Goal: Check status: Check status

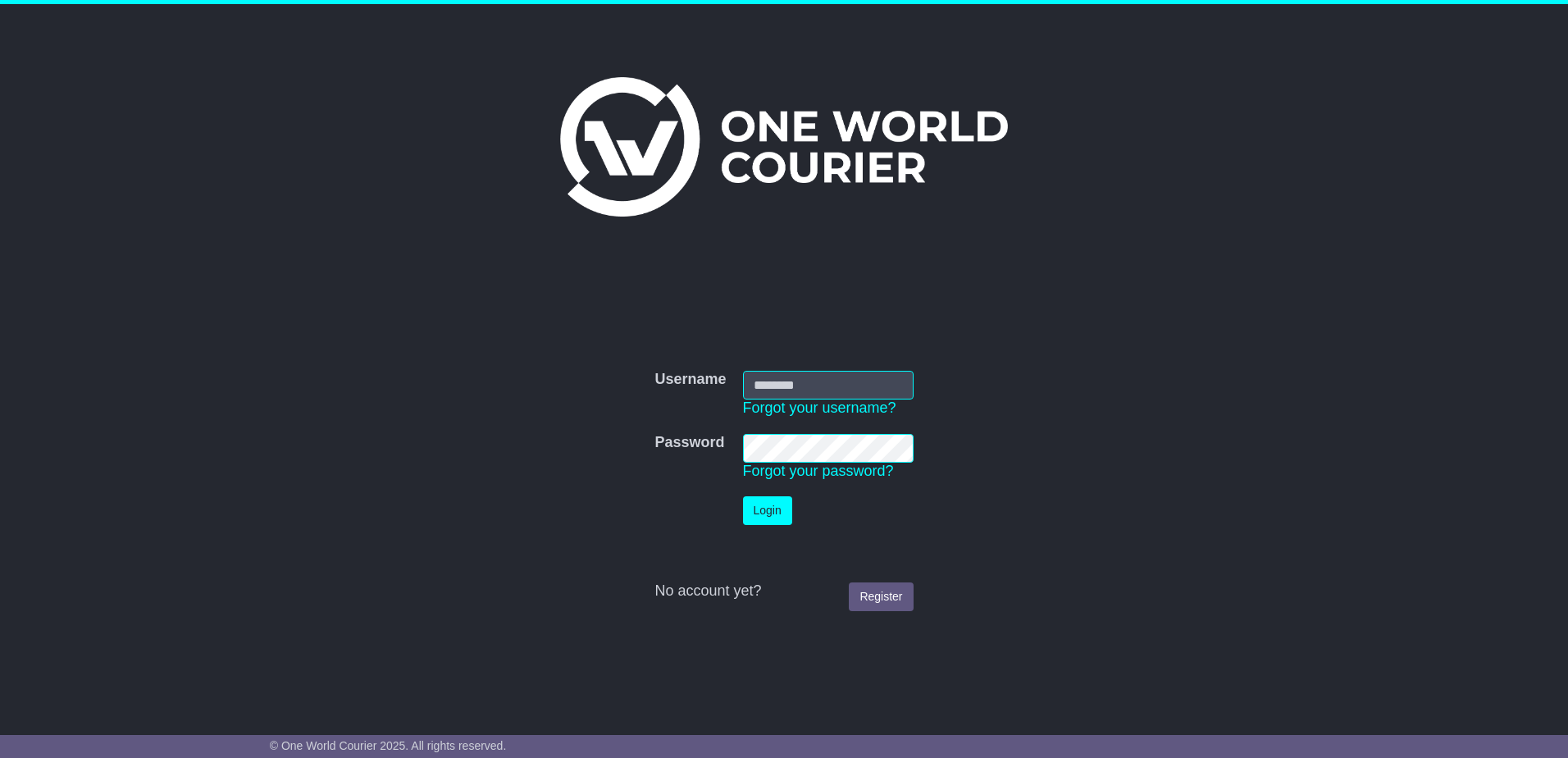
type input "**********"
click at [785, 503] on button "Login" at bounding box center [767, 510] width 49 height 28
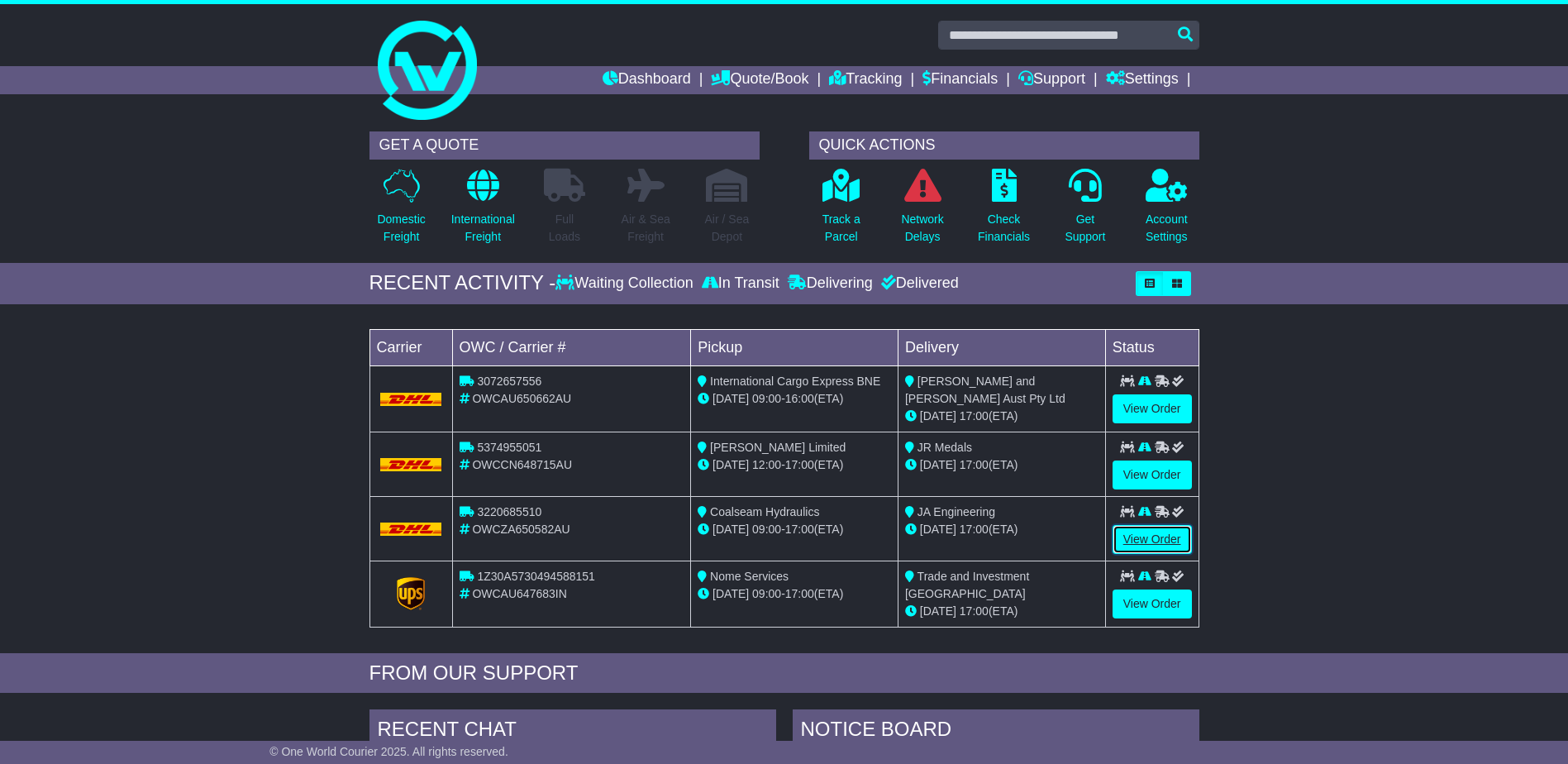
click at [1155, 534] on link "View Order" at bounding box center [1151, 539] width 79 height 29
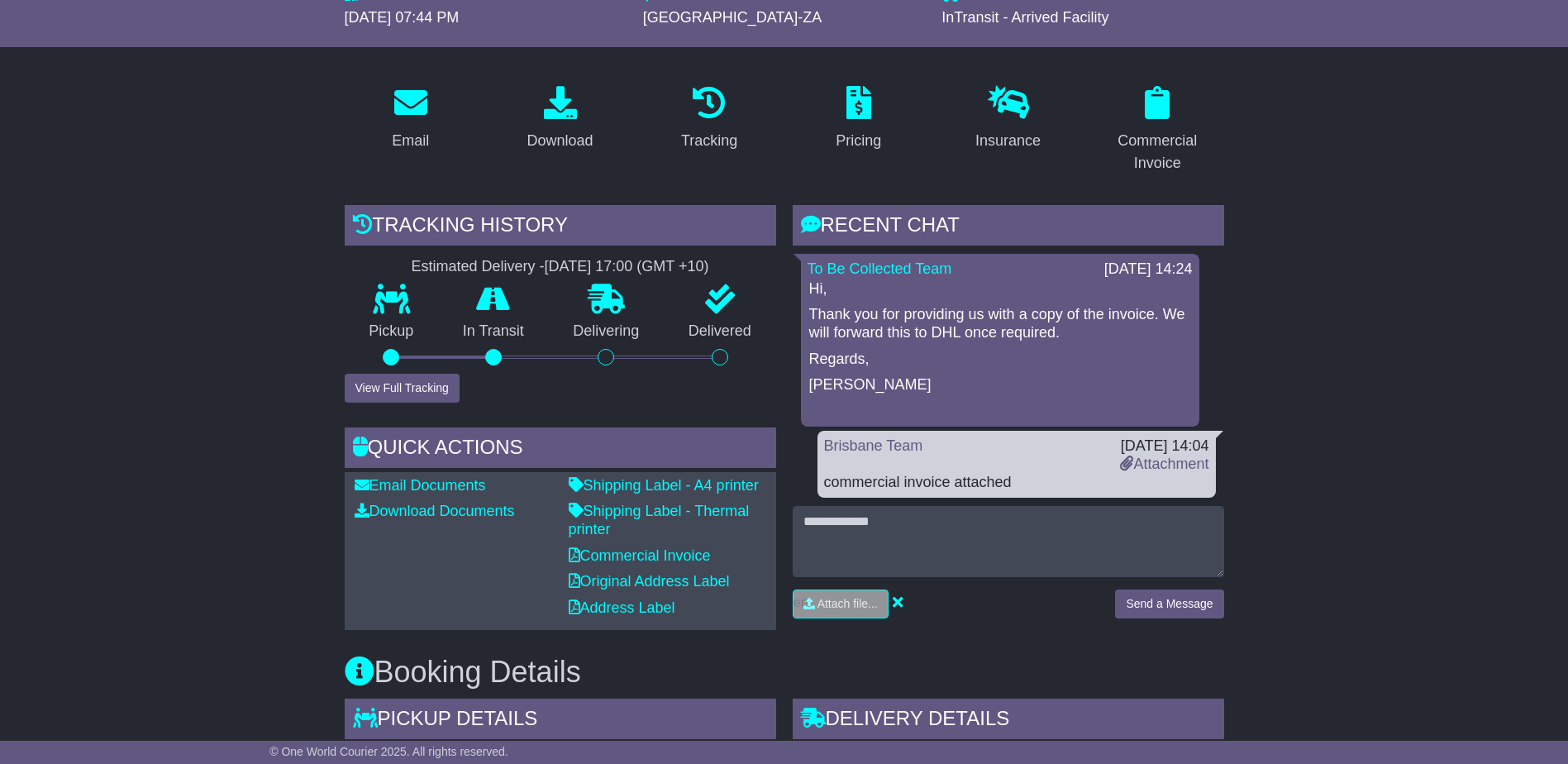
scroll to position [149, 0]
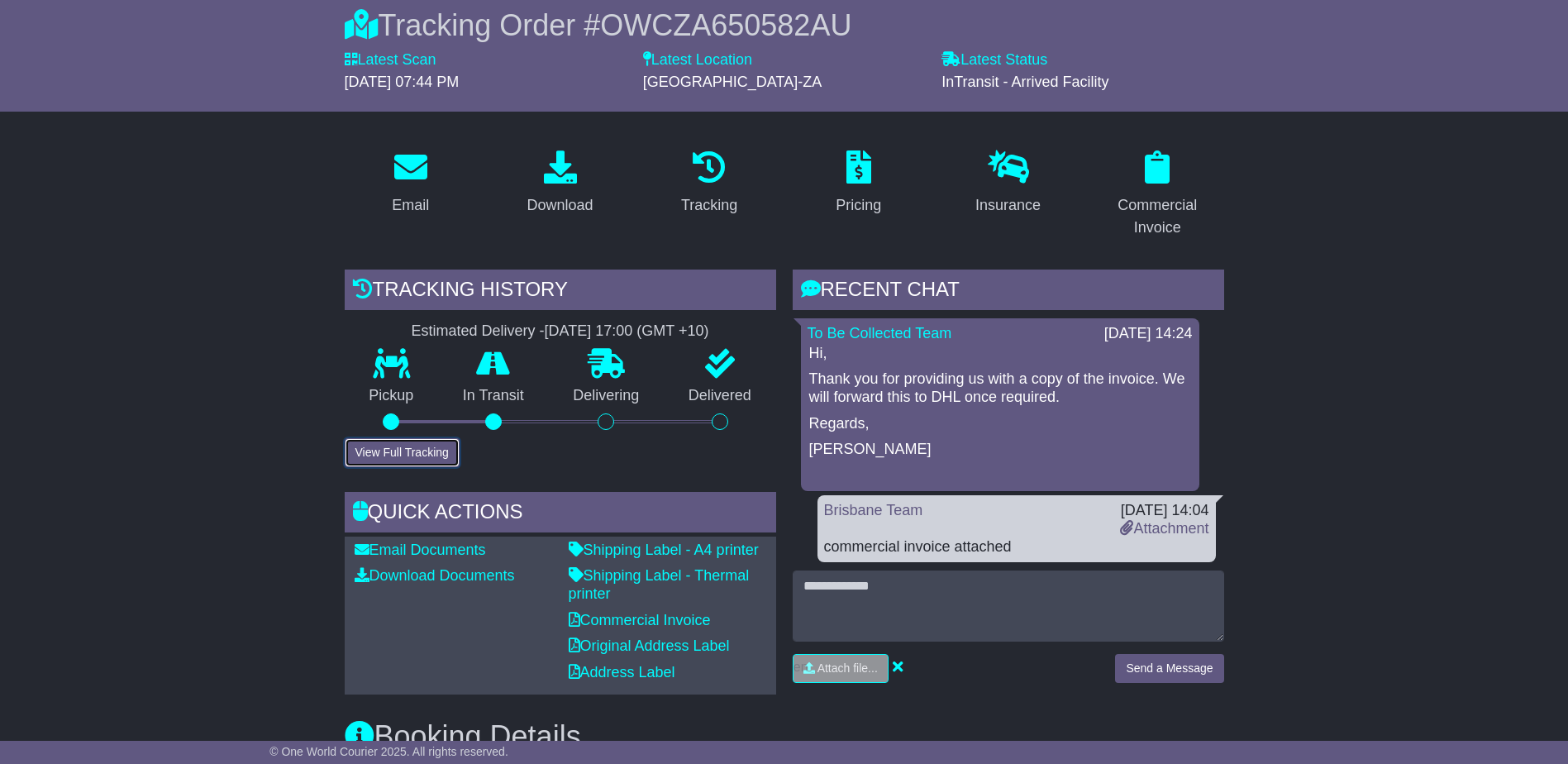
click at [391, 453] on button "View Full Tracking" at bounding box center [402, 452] width 115 height 29
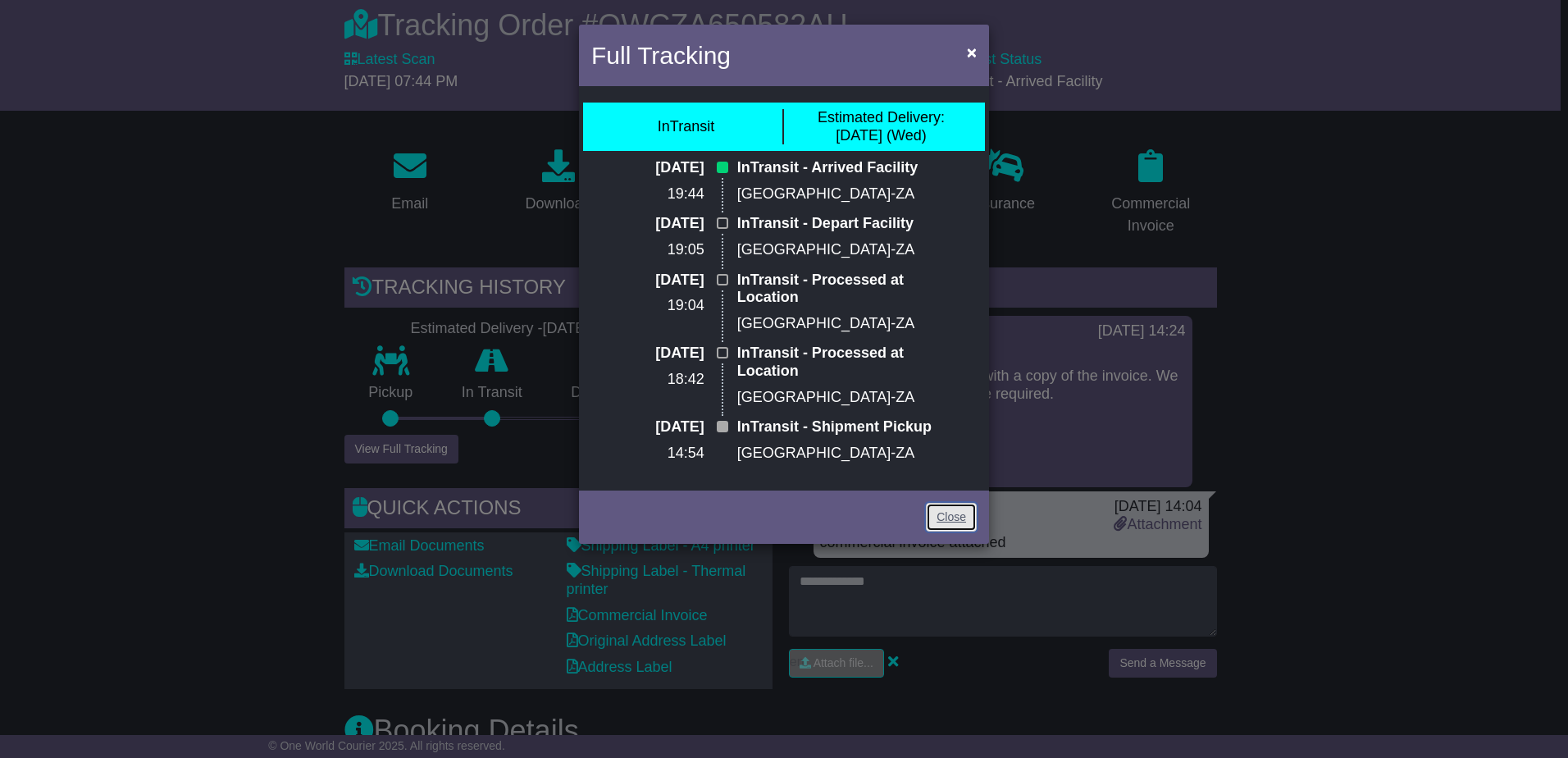
click at [948, 517] on link "Close" at bounding box center [951, 517] width 51 height 28
